Goal: Transaction & Acquisition: Purchase product/service

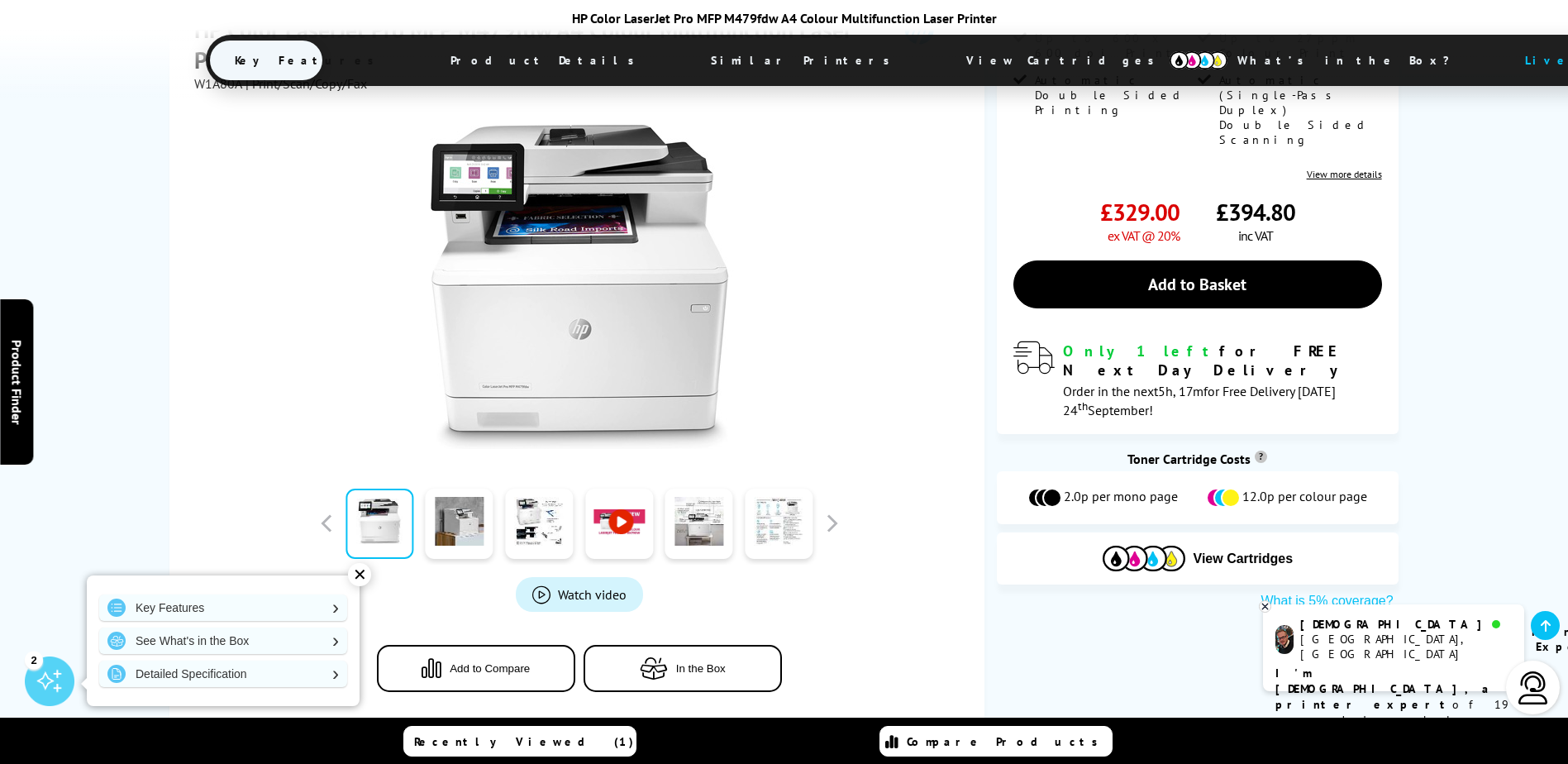
scroll to position [248, 0]
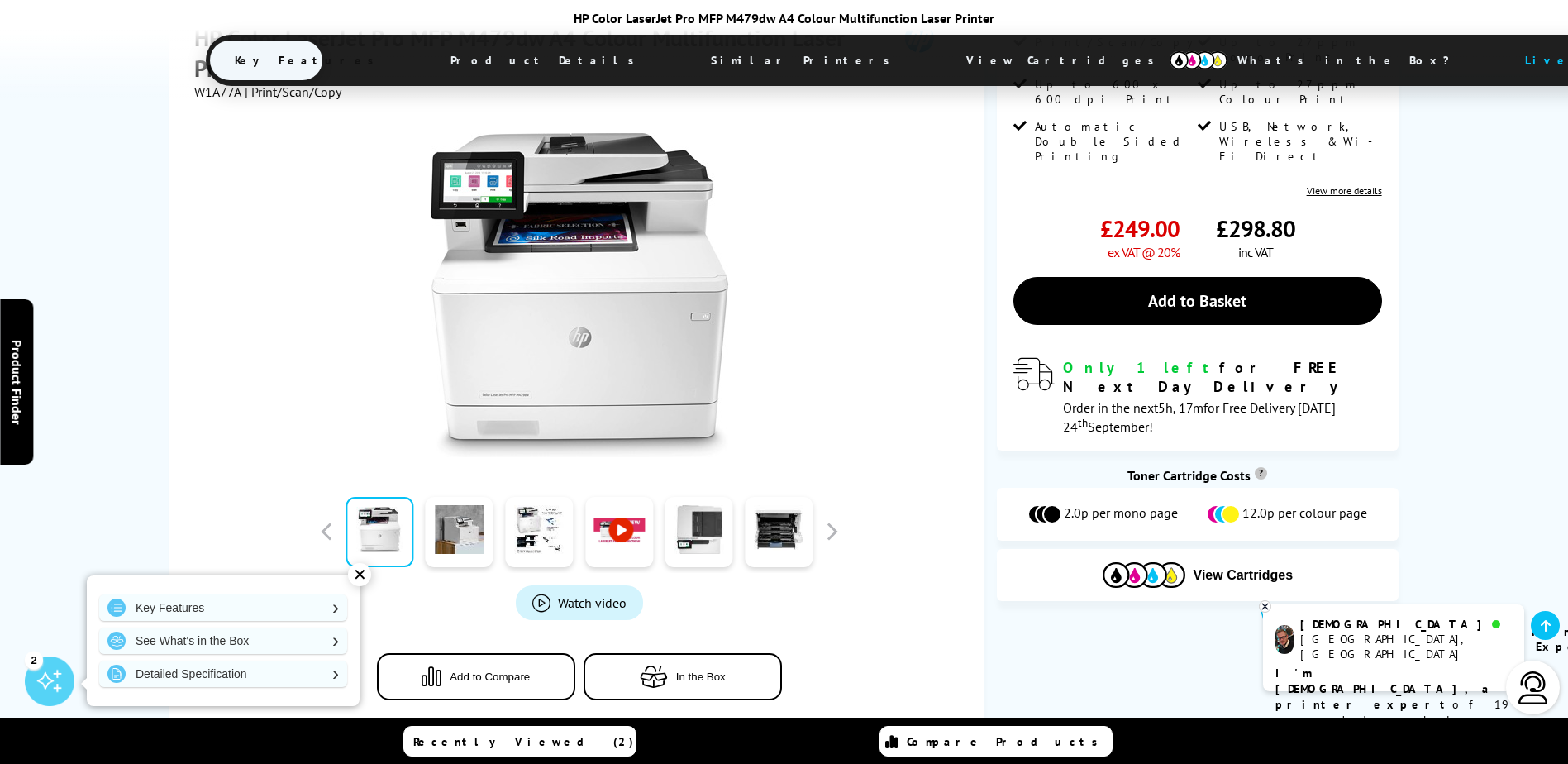
scroll to position [36, 0]
